Goal: Information Seeking & Learning: Learn about a topic

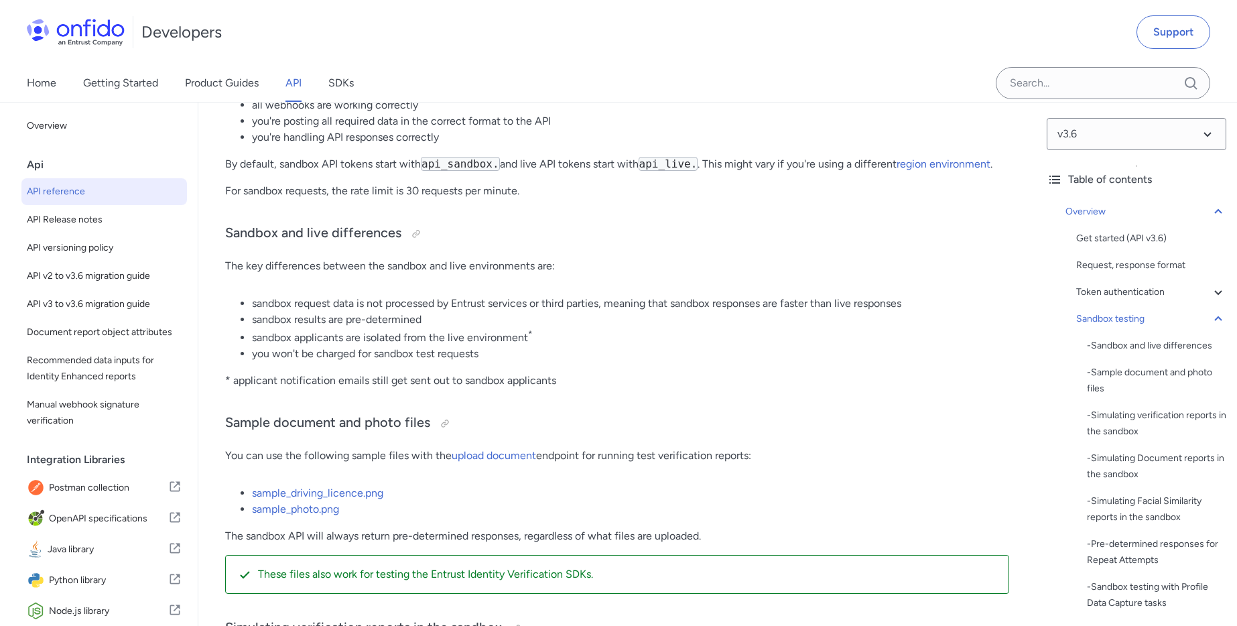
scroll to position [8802, 0]
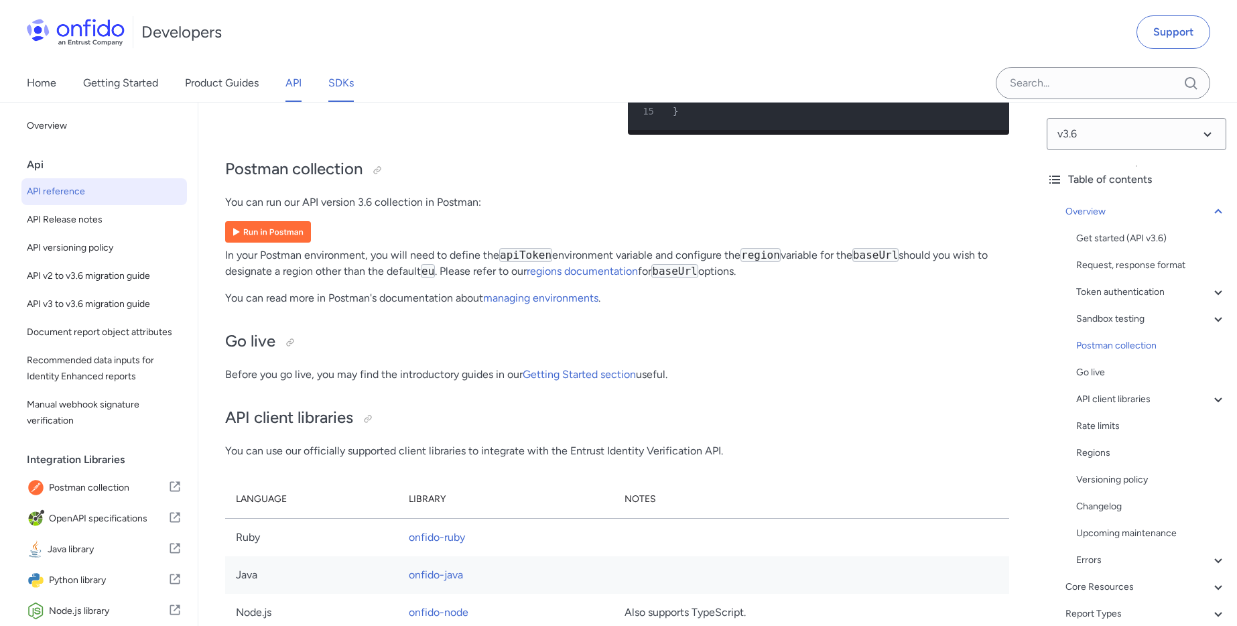
click at [338, 74] on link "SDKs" at bounding box center [340, 83] width 25 height 38
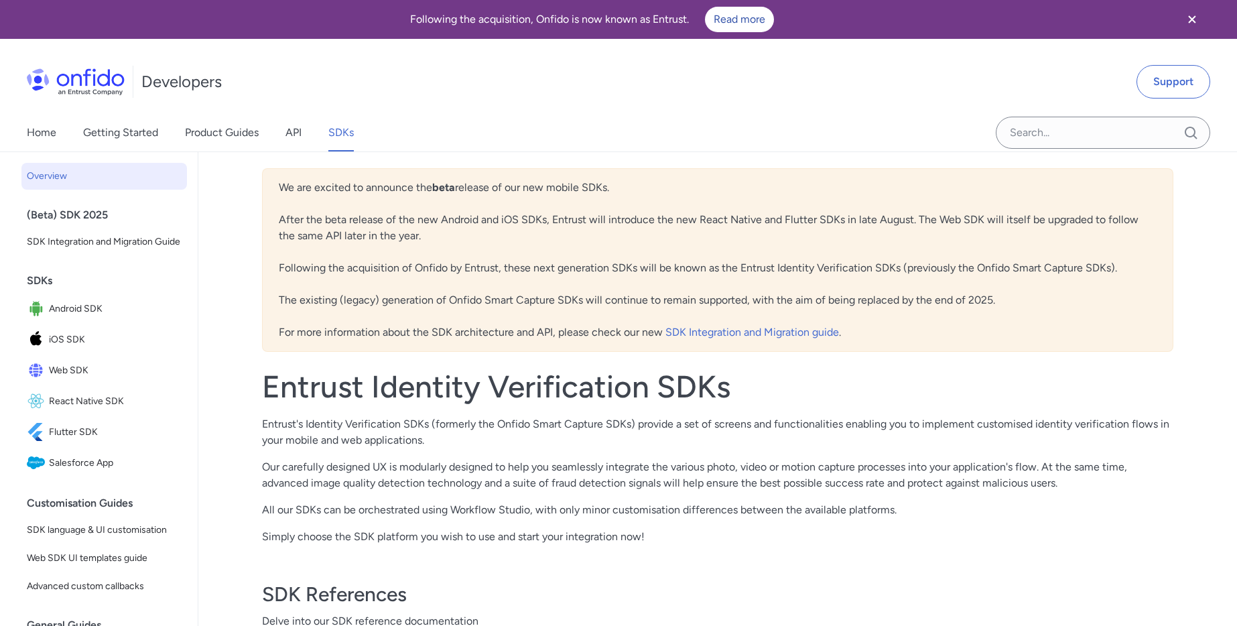
scroll to position [442, 0]
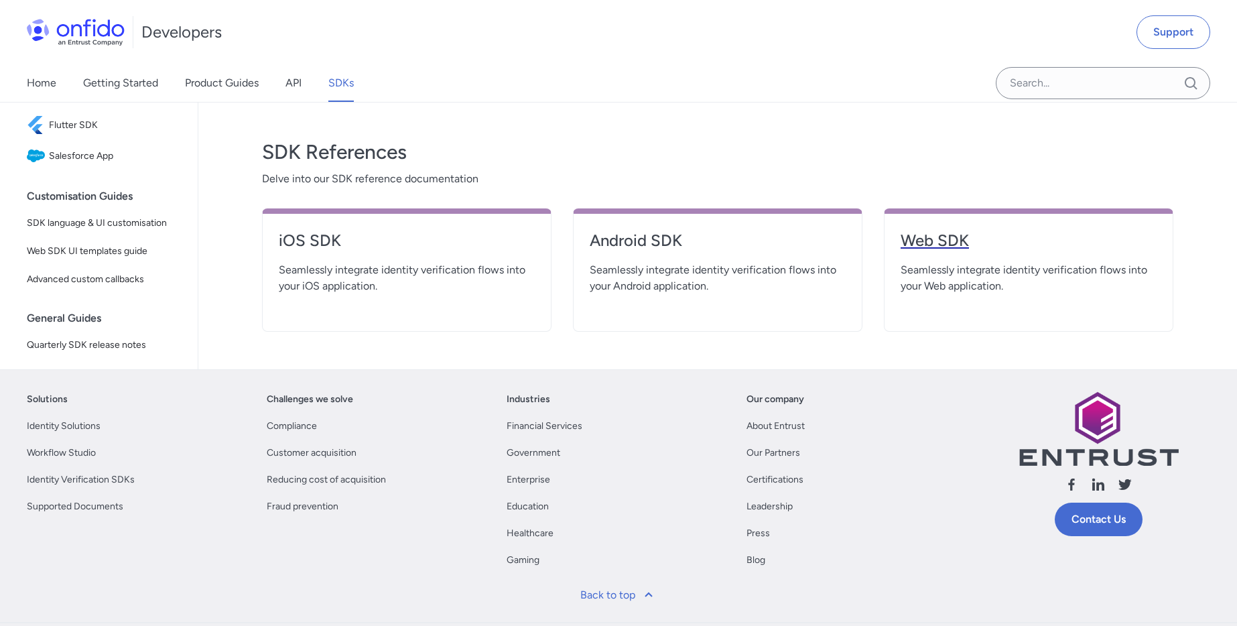
click at [941, 236] on h4 "Web SDK" at bounding box center [1028, 240] width 256 height 21
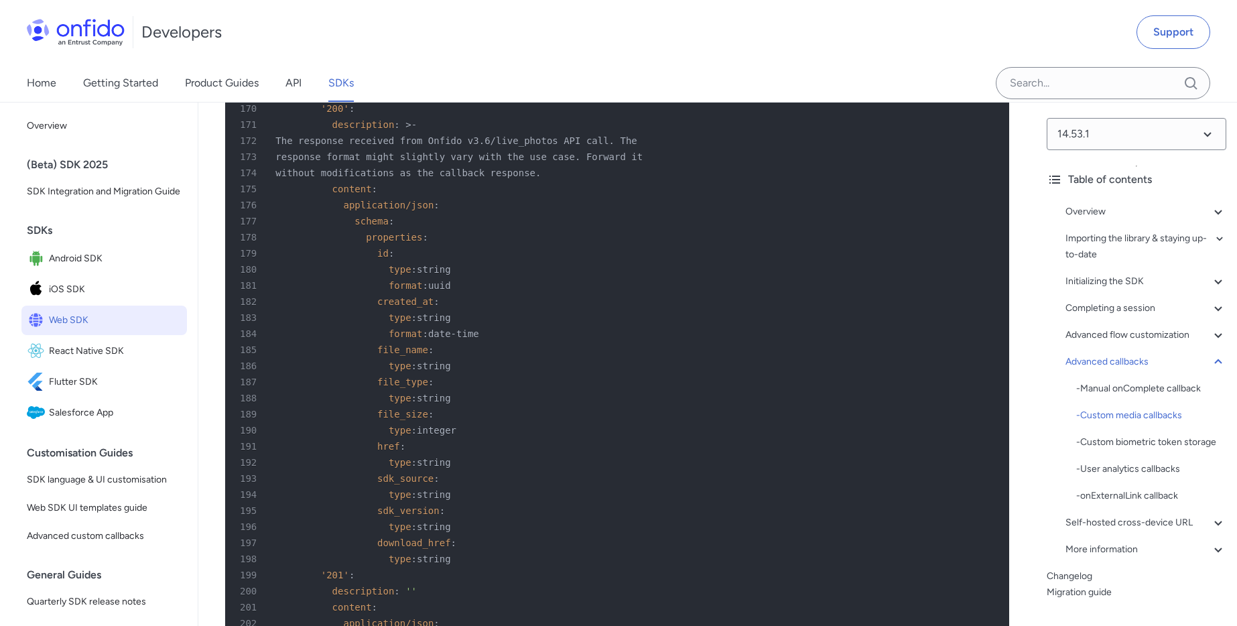
scroll to position [619, 0]
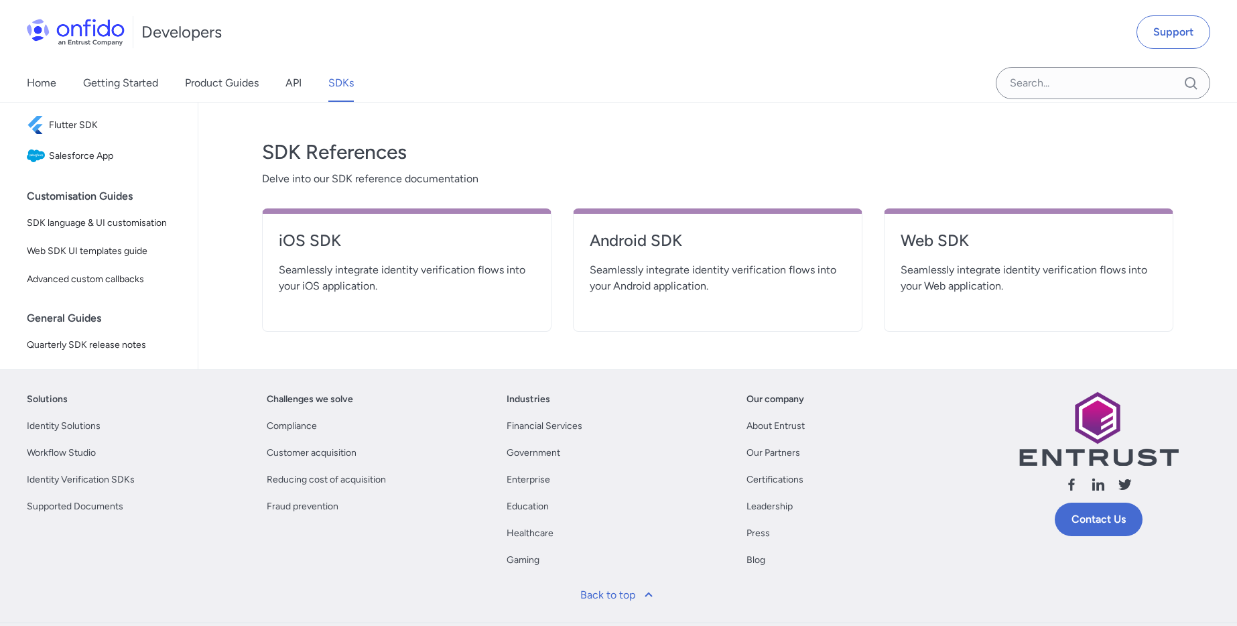
select select "http"
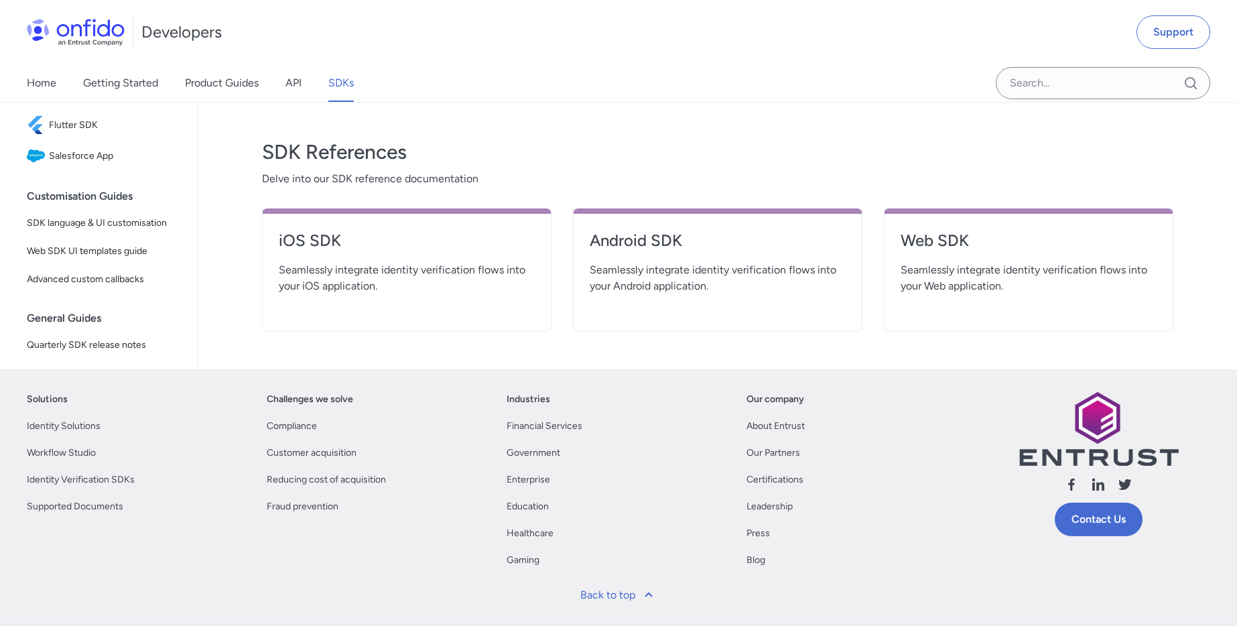
select select "http"
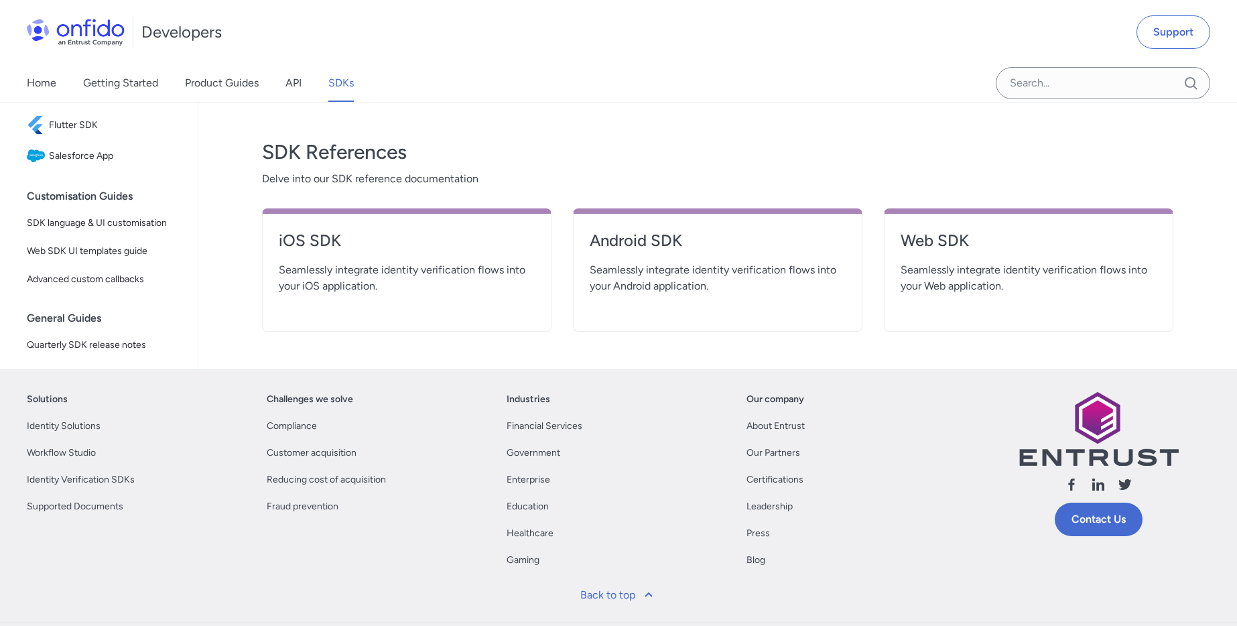
select select "http"
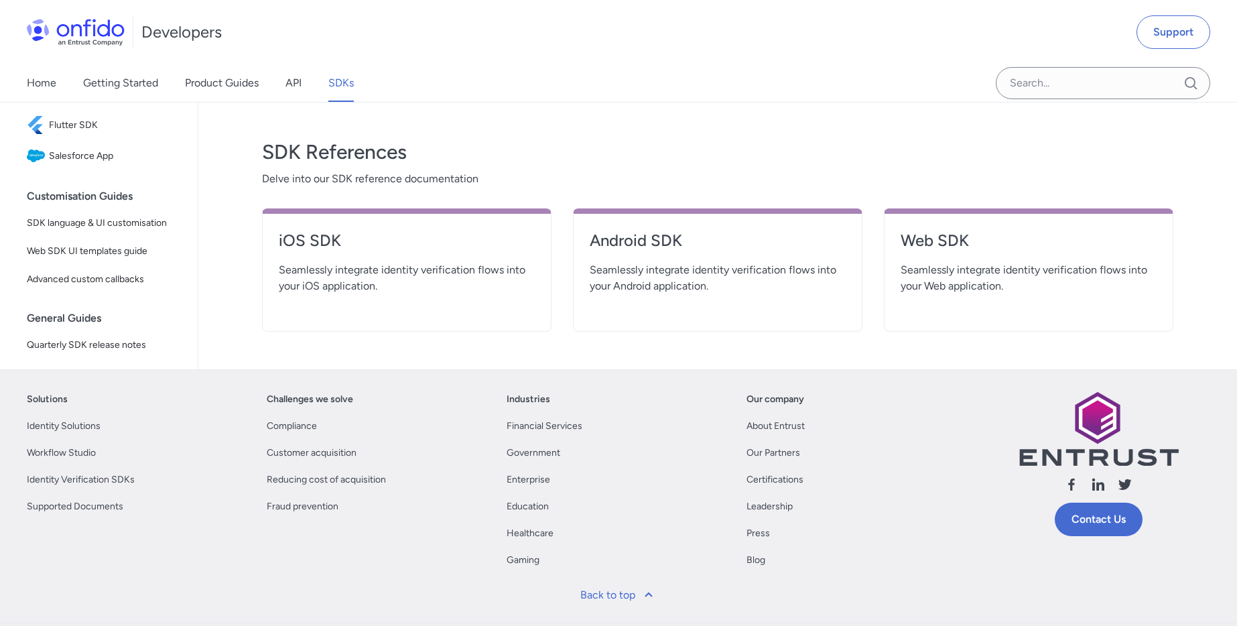
select select "http"
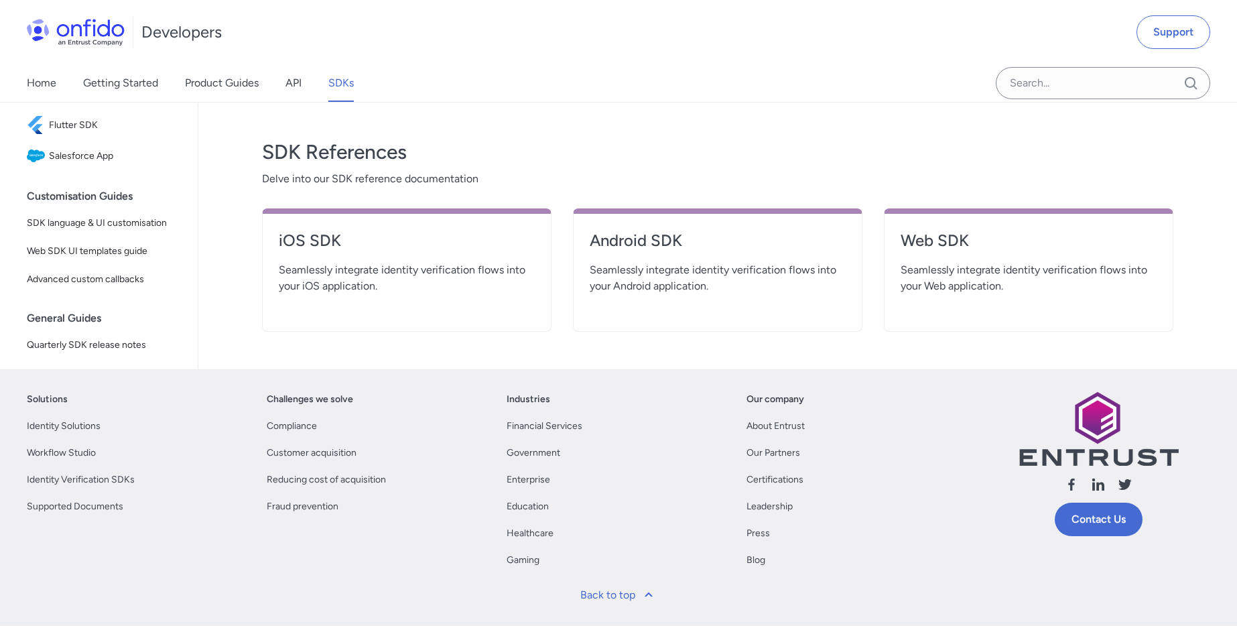
select select "http"
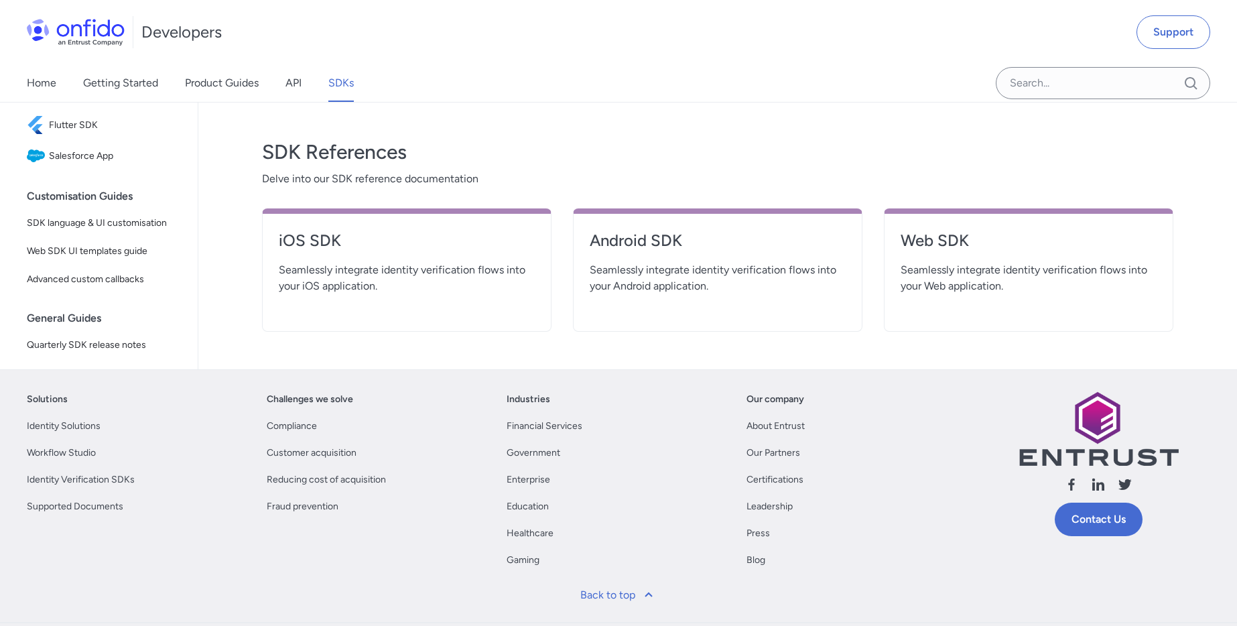
select select "http"
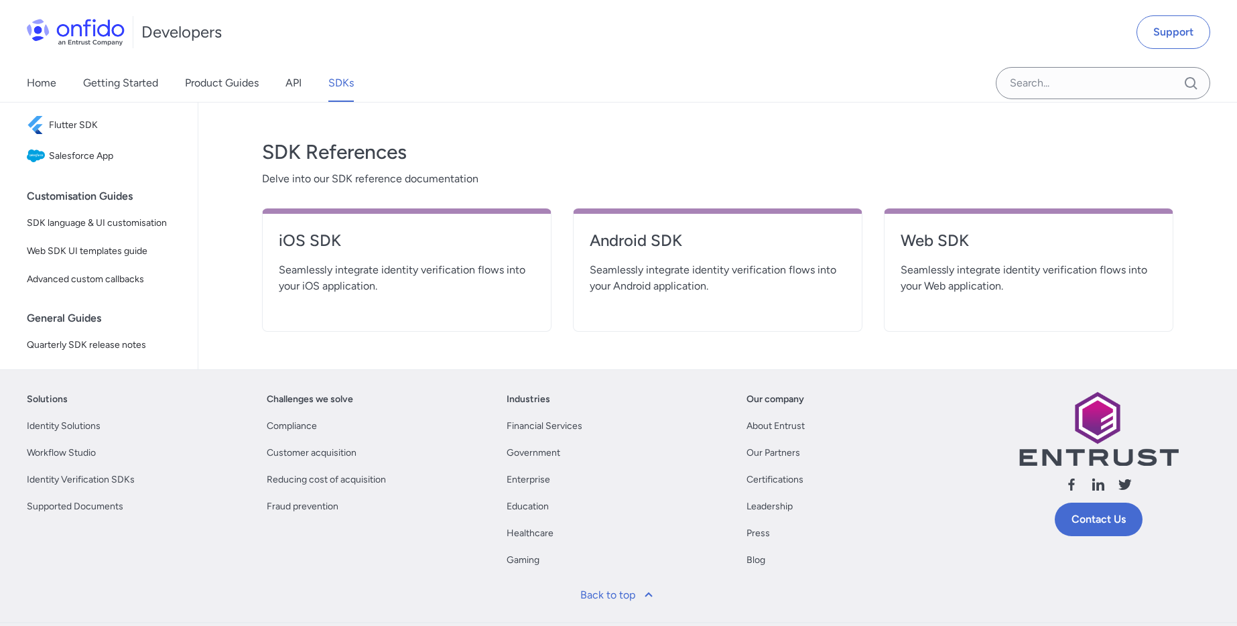
select select "http"
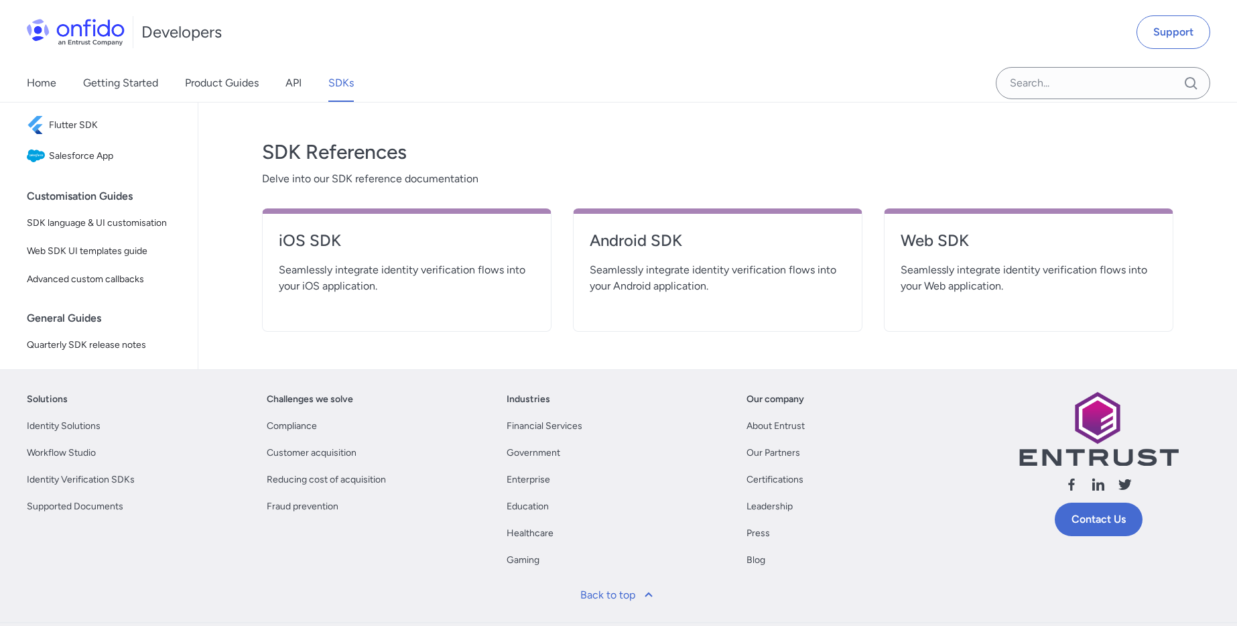
select select "http"
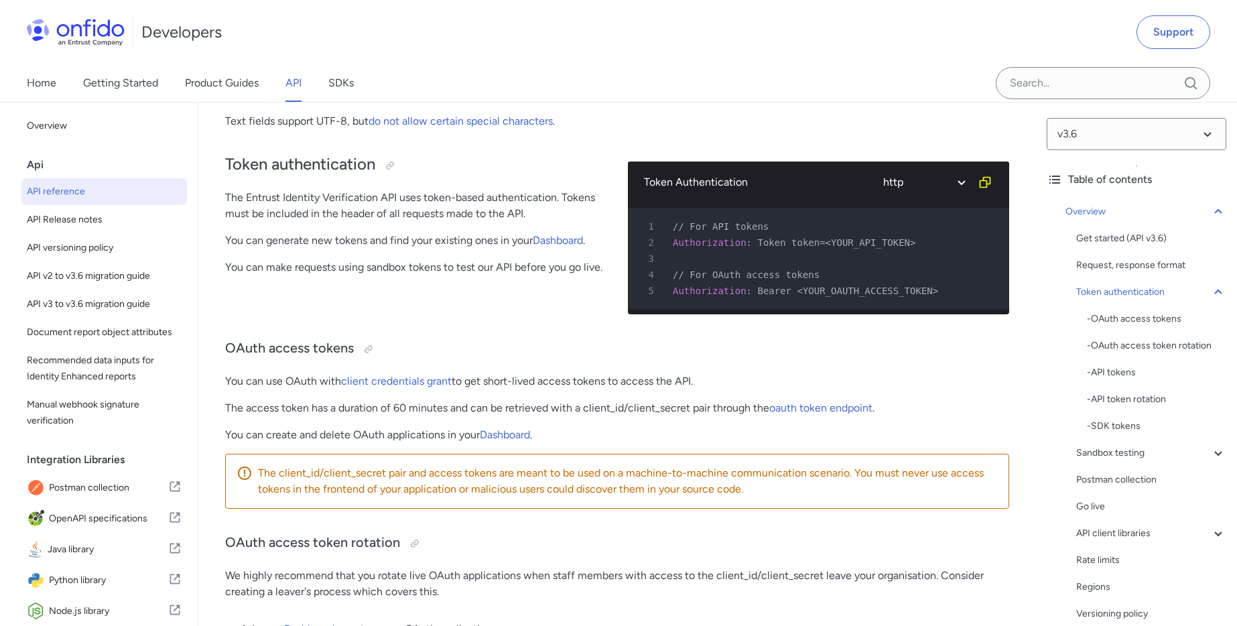
scroll to position [8802, 0]
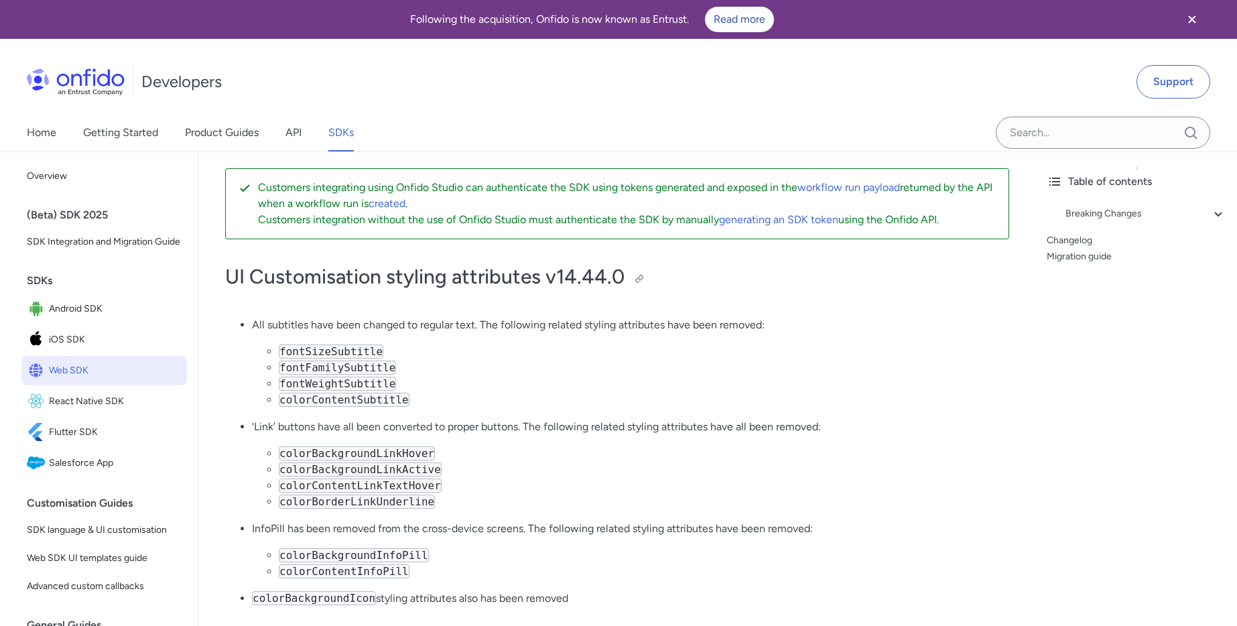
click at [850, 287] on h1 "UI Customisation styling attributes v14.44.0" at bounding box center [617, 276] width 784 height 27
click at [67, 380] on span "Web SDK" at bounding box center [115, 370] width 133 height 19
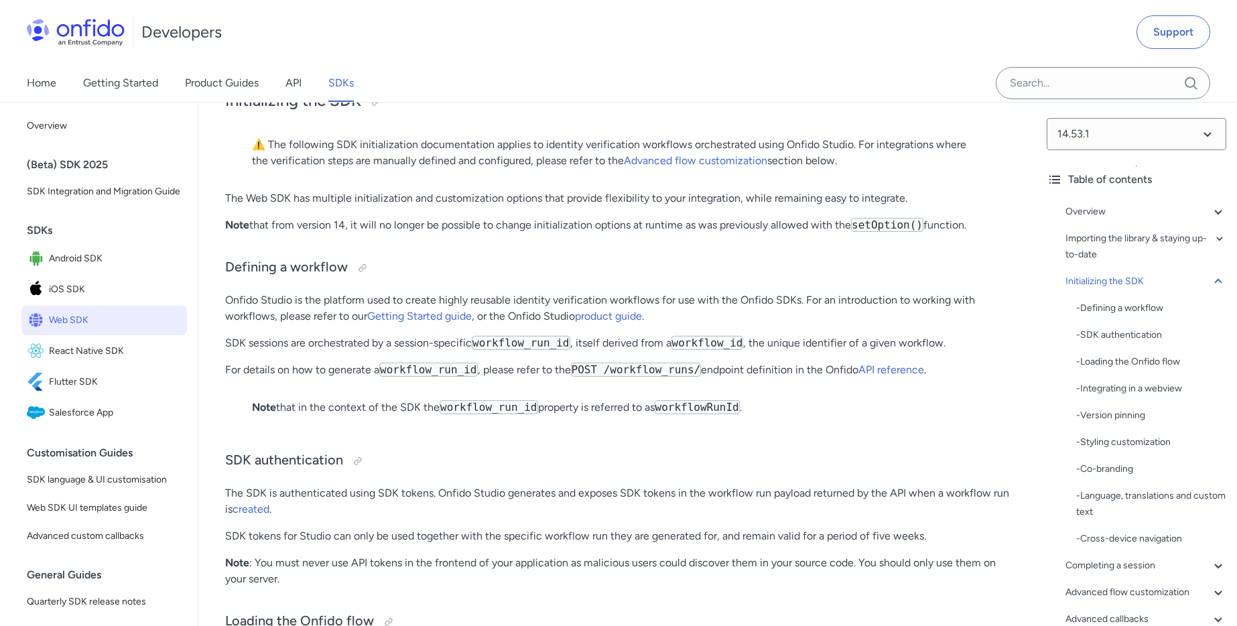
scroll to position [2601, 0]
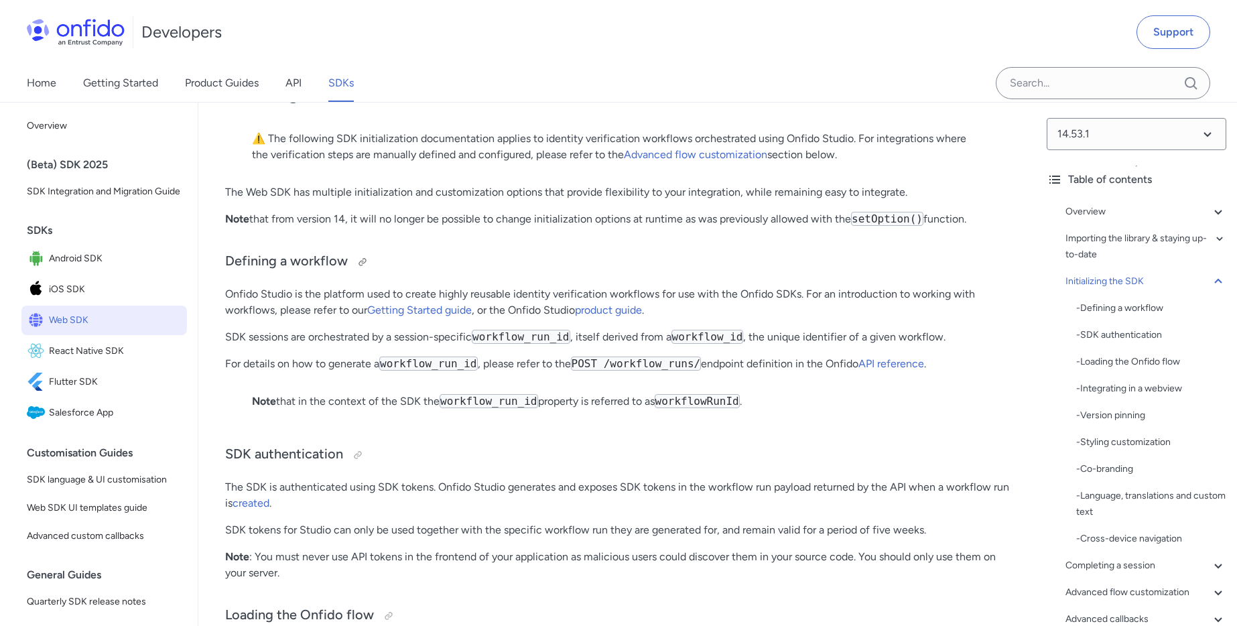
click at [437, 273] on h3 "Defining a workflow" at bounding box center [617, 261] width 784 height 21
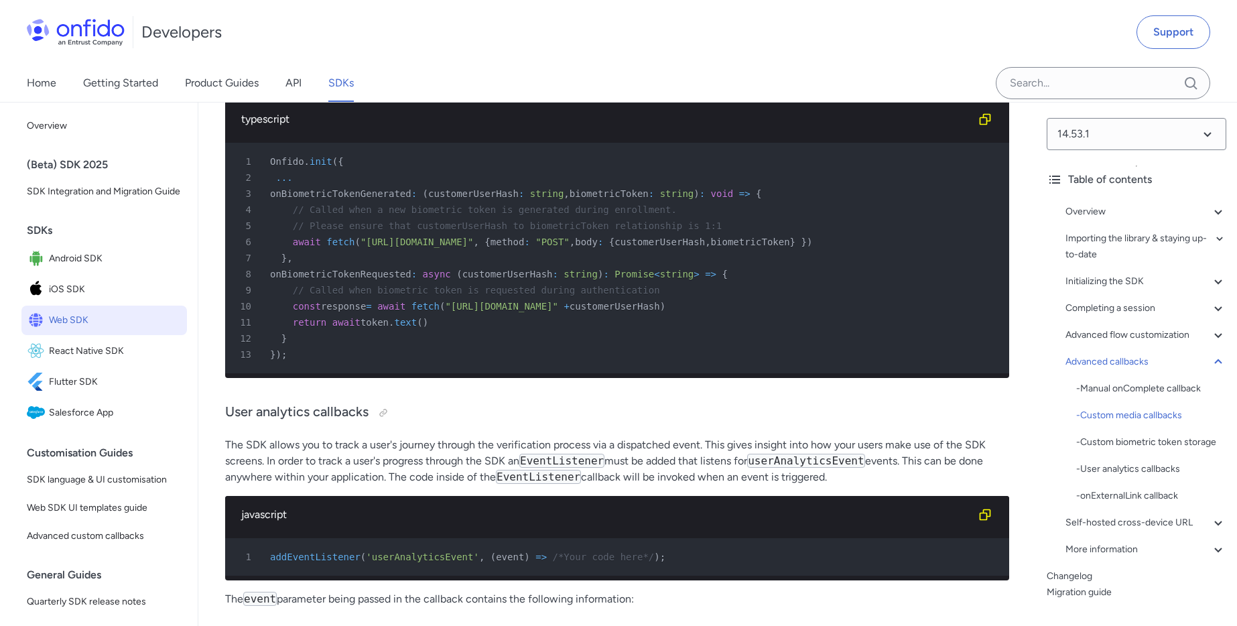
scroll to position [30613, 0]
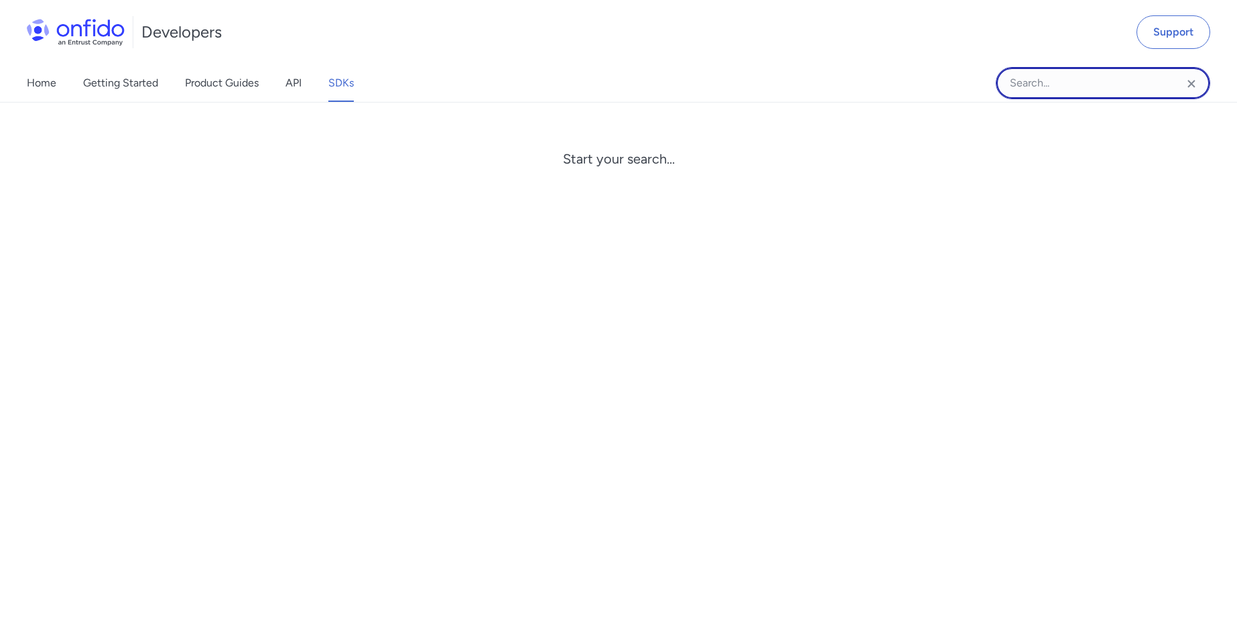
click at [1079, 90] on input "Onfido search input field" at bounding box center [1103, 83] width 214 height 32
paste input "useWebcam"
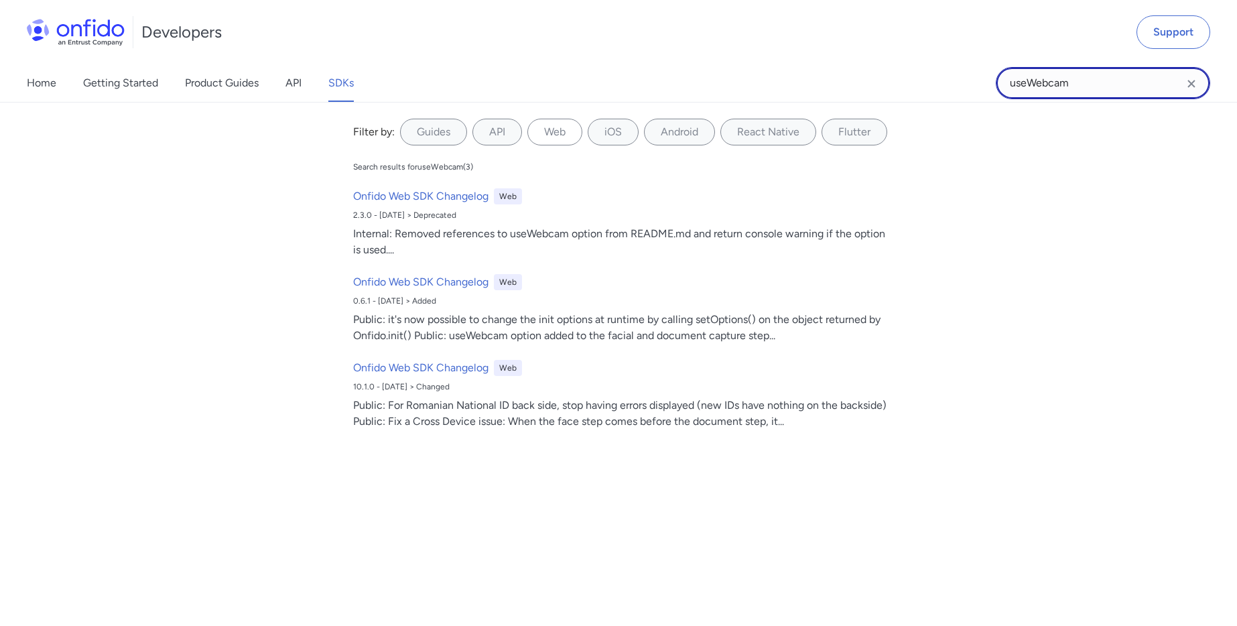
type input "useWebcam"
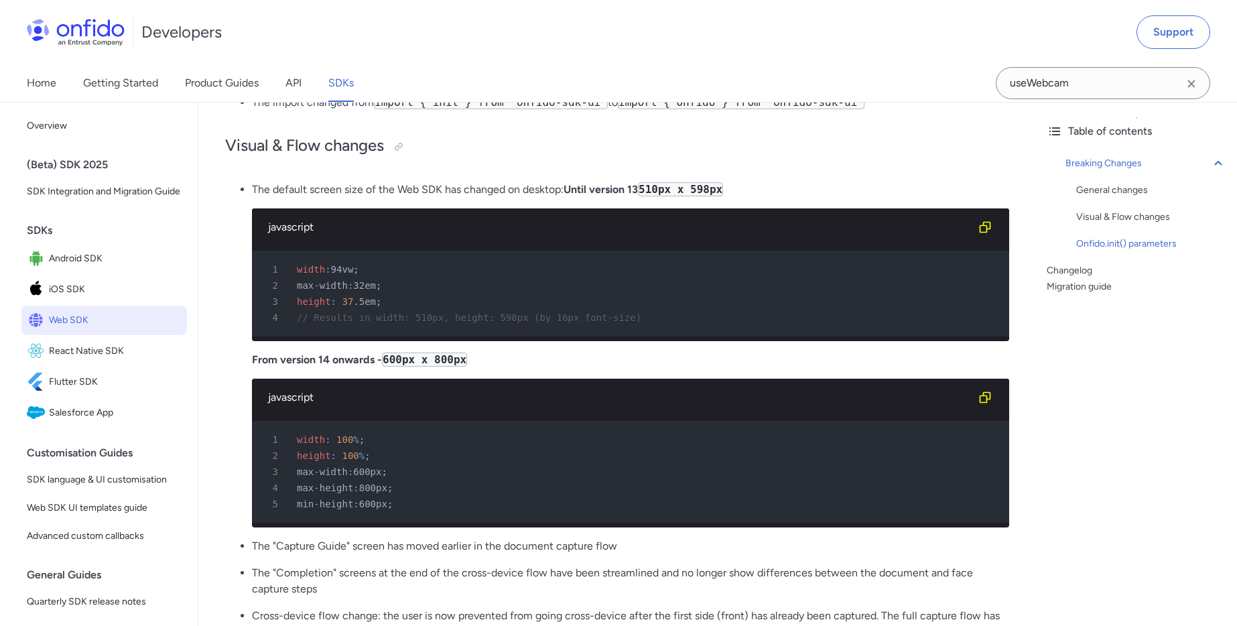
scroll to position [703, 0]
